Goal: Task Accomplishment & Management: Use online tool/utility

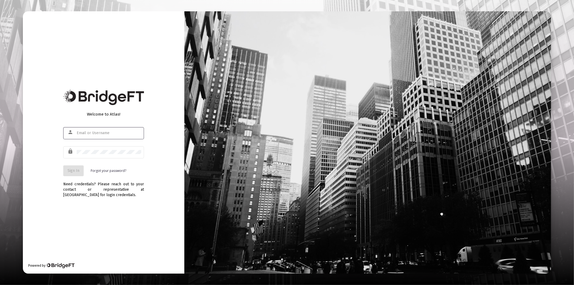
click at [87, 136] on div at bounding box center [109, 132] width 65 height 13
type input "[PERSON_NAME][EMAIL_ADDRESS][DOMAIN_NAME]"
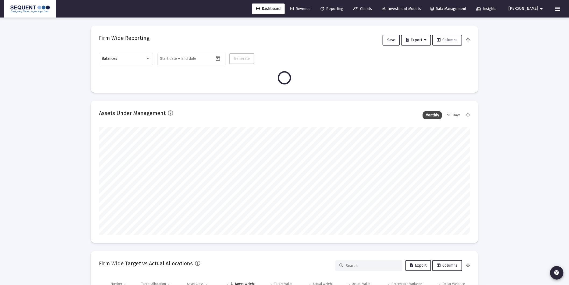
scroll to position [108, 200]
type input "[DATE]"
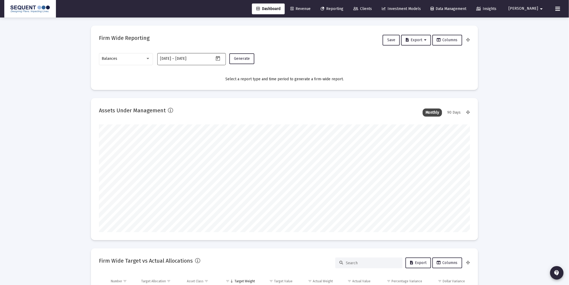
scroll to position [108, 173]
click at [131, 60] on div "Balances" at bounding box center [124, 59] width 44 height 4
click at [125, 26] on span "Transactions" at bounding box center [126, 24] width 48 height 11
click at [238, 60] on span "Generate" at bounding box center [242, 58] width 16 height 5
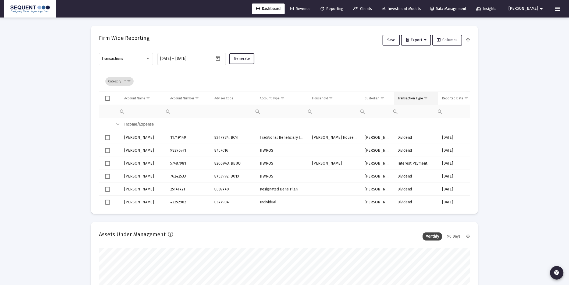
click at [424, 96] on span "Show filter options for column 'Transaction Type'" at bounding box center [426, 98] width 4 height 4
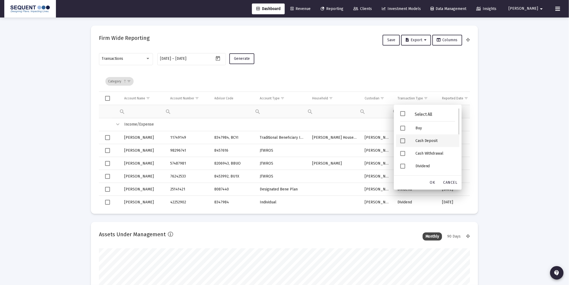
click at [418, 140] on div "Cash Deposit" at bounding box center [436, 140] width 48 height 13
click at [431, 139] on div "Security Deposit" at bounding box center [436, 141] width 48 height 13
click at [432, 179] on div "OK" at bounding box center [432, 183] width 17 height 10
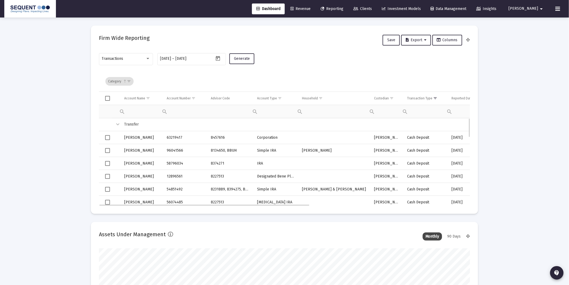
drag, startPoint x: 411, startPoint y: 97, endPoint x: 411, endPoint y: 91, distance: 6.2
click at [411, 97] on div "Transaction Type" at bounding box center [420, 98] width 26 height 4
click at [416, 39] on span "Export" at bounding box center [416, 40] width 21 height 5
click at [419, 53] on button "Export All Rows" at bounding box center [419, 53] width 37 height 13
click at [372, 9] on span "Clients" at bounding box center [363, 8] width 19 height 5
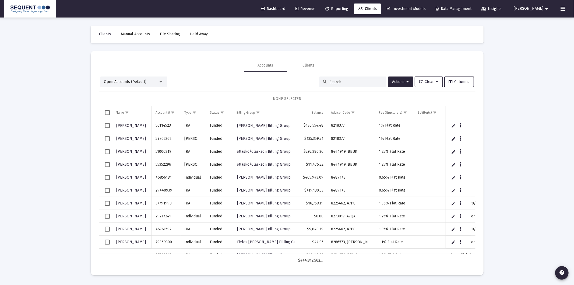
click at [344, 85] on div at bounding box center [352, 81] width 67 height 11
click at [344, 83] on input at bounding box center [356, 82] width 53 height 5
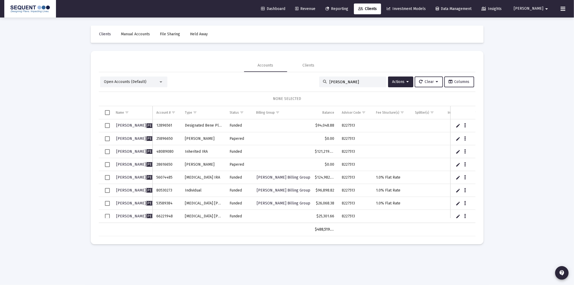
type input "[PERSON_NAME]"
